Goal: Information Seeking & Learning: Find specific fact

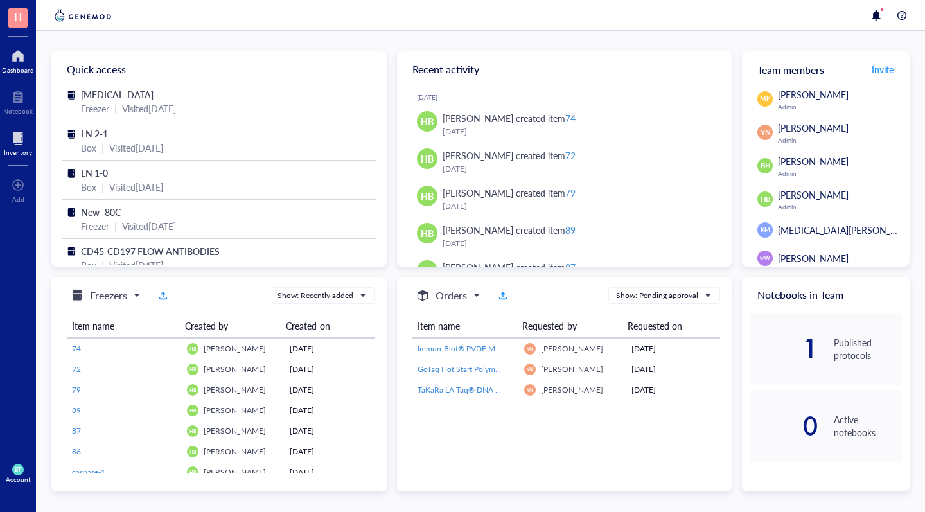
click at [15, 143] on div at bounding box center [18, 138] width 28 height 21
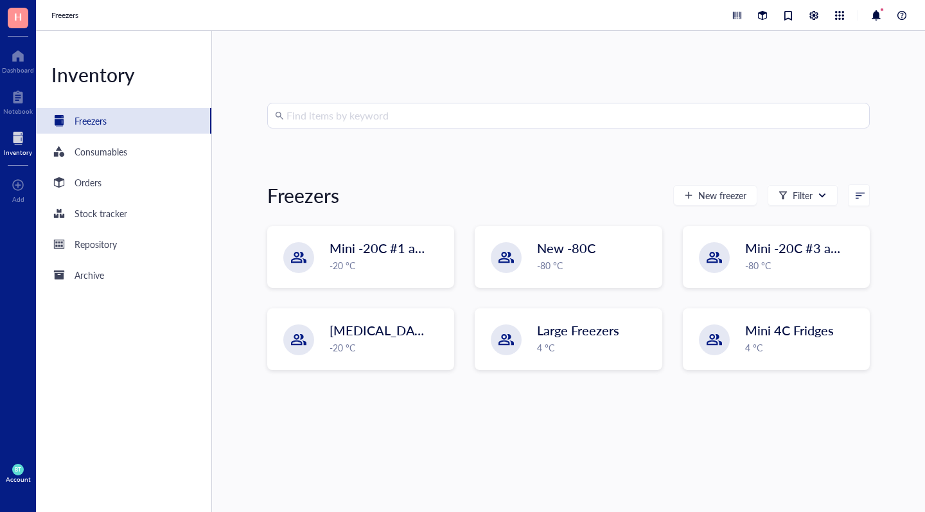
click at [326, 121] on input "search" at bounding box center [575, 115] width 576 height 24
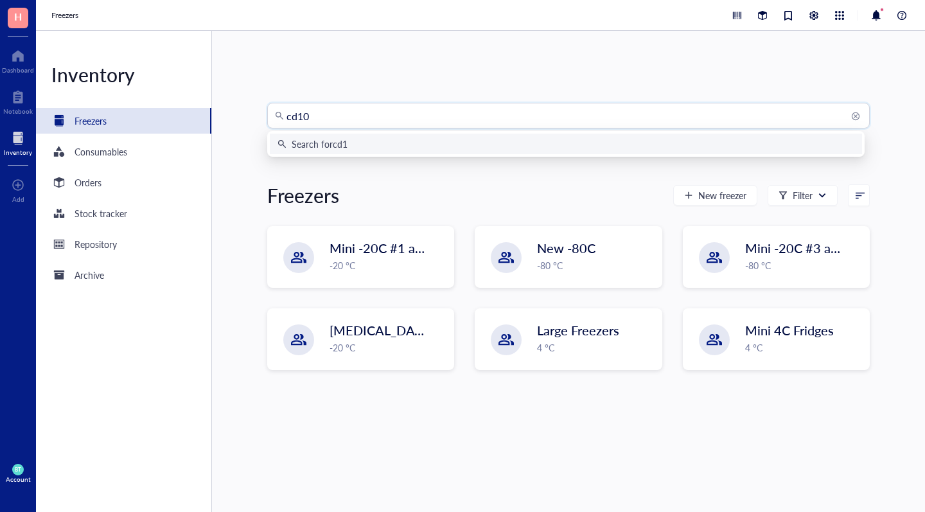
type input "cd101"
